Goal: Find specific page/section: Find specific page/section

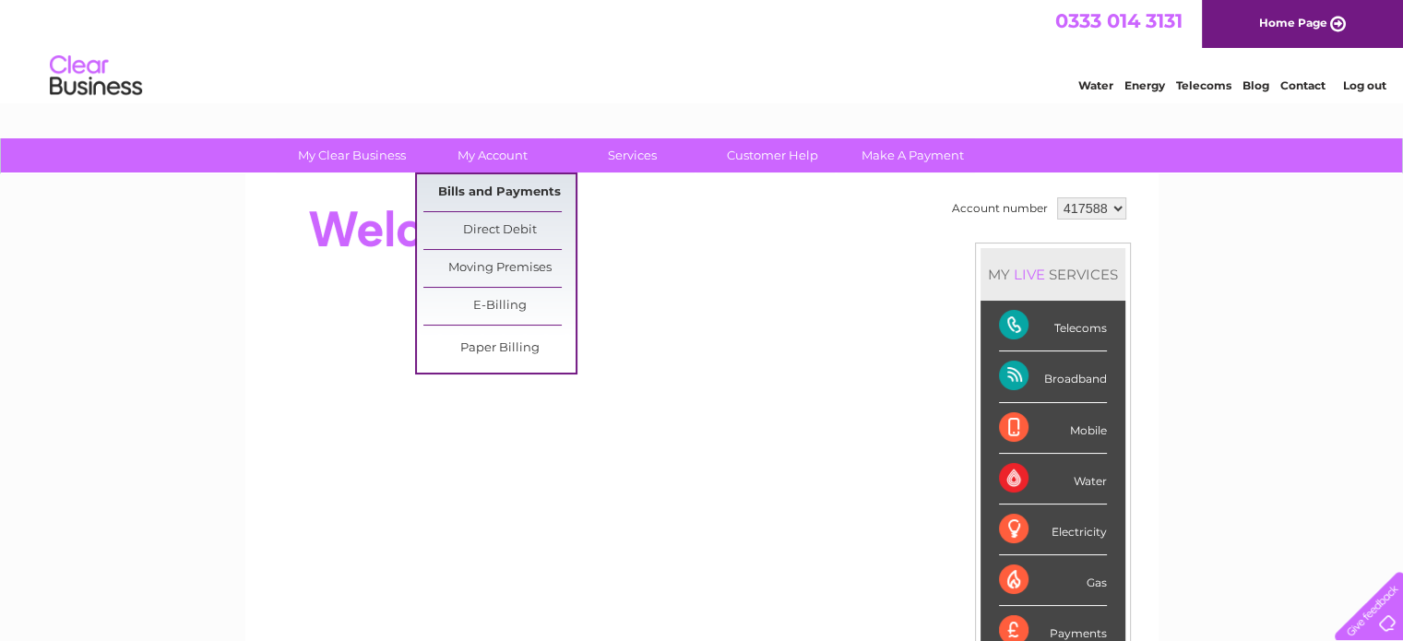
click at [465, 184] on link "Bills and Payments" at bounding box center [499, 192] width 152 height 37
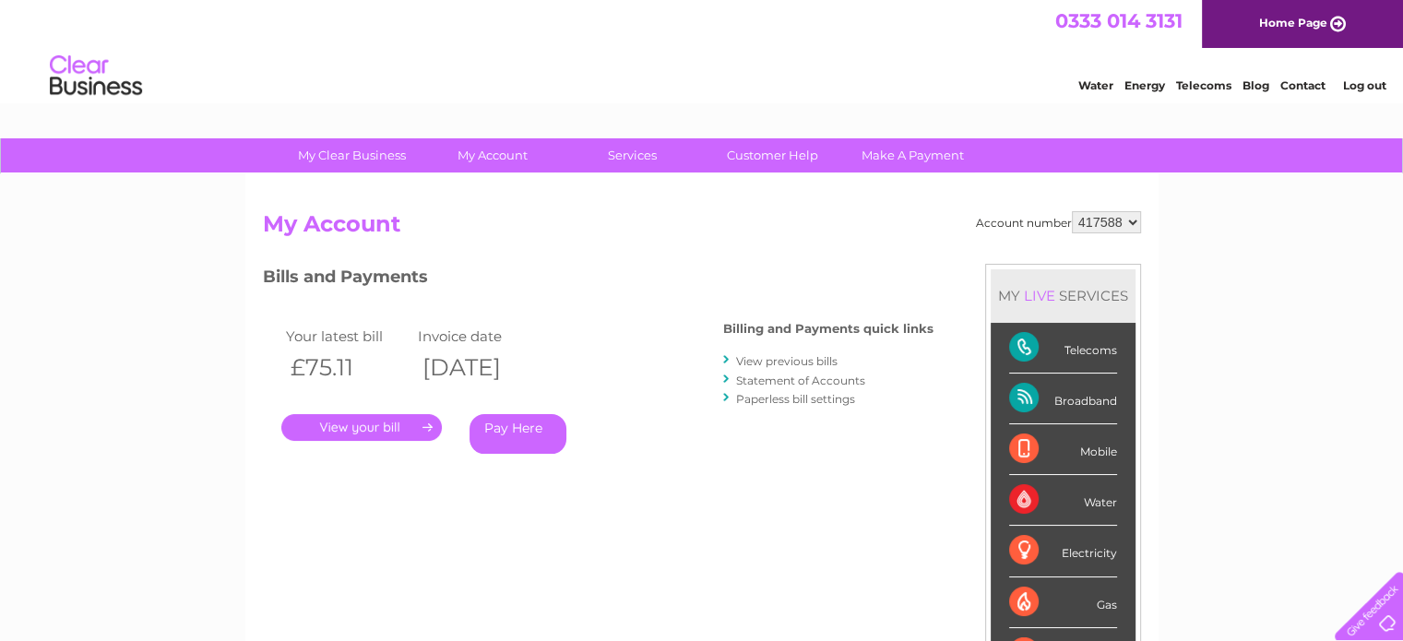
click at [326, 423] on link "." at bounding box center [361, 427] width 160 height 27
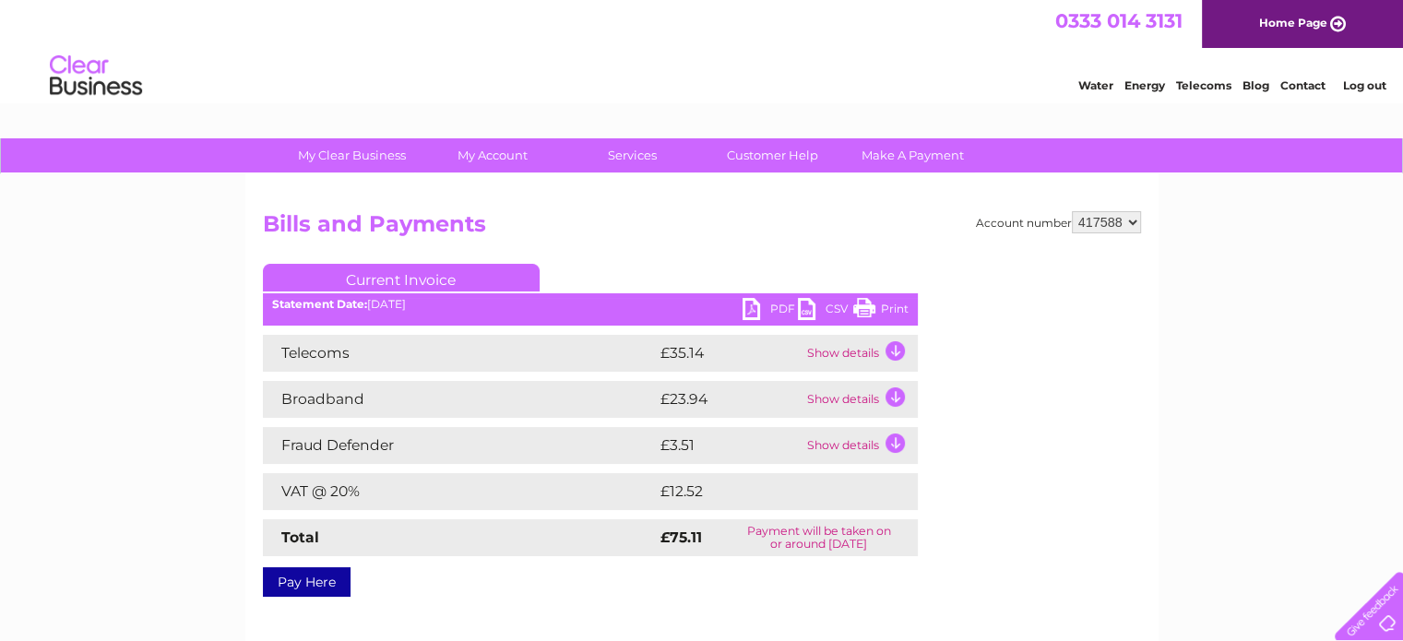
click at [779, 312] on link "PDF" at bounding box center [769, 311] width 55 height 27
